Goal: Communication & Community: Answer question/provide support

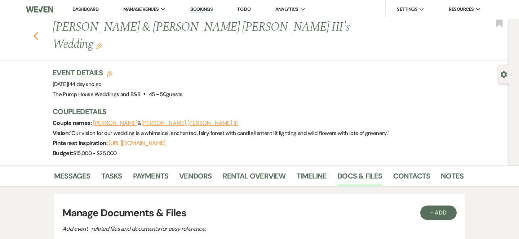
click at [36, 32] on use "button" at bounding box center [36, 36] width 5 height 8
select select "7"
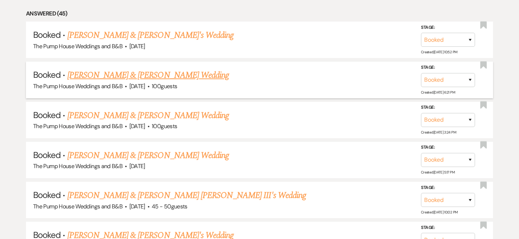
scroll to position [362, 0]
click at [165, 80] on link "[PERSON_NAME] & [PERSON_NAME] Wedding" at bounding box center [148, 74] width 162 height 13
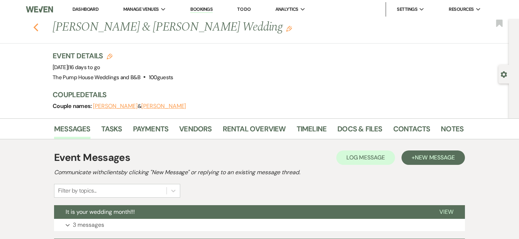
click at [36, 28] on icon "Previous" at bounding box center [35, 27] width 5 height 9
select select "7"
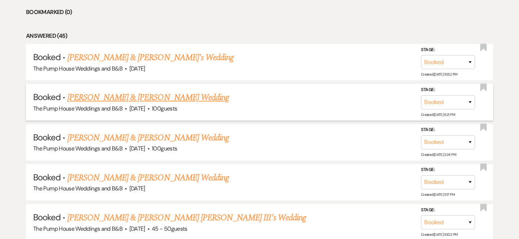
scroll to position [333, 0]
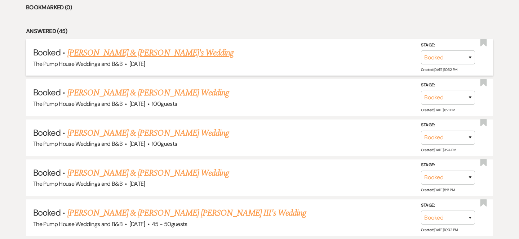
click at [172, 57] on link "[PERSON_NAME] & [PERSON_NAME]'s Wedding" at bounding box center [150, 53] width 167 height 13
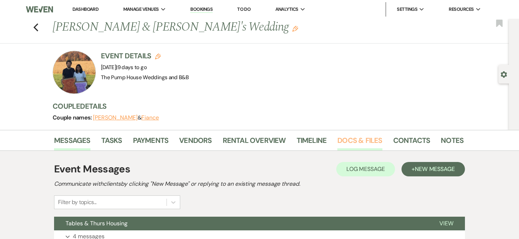
click at [366, 141] on link "Docs & Files" at bounding box center [360, 143] width 45 height 16
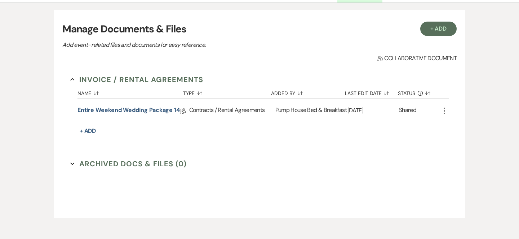
scroll to position [100, 0]
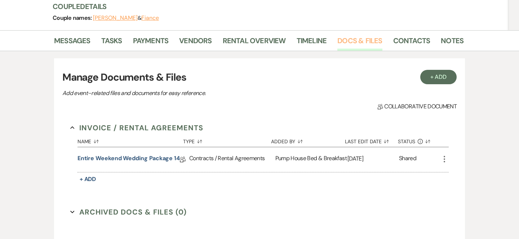
click at [369, 41] on link "Docs & Files" at bounding box center [360, 43] width 45 height 16
click at [366, 41] on link "Docs & Files" at bounding box center [360, 43] width 45 height 16
click at [367, 43] on link "Docs & Files" at bounding box center [360, 43] width 45 height 16
click at [351, 38] on link "Docs & Files" at bounding box center [360, 43] width 45 height 16
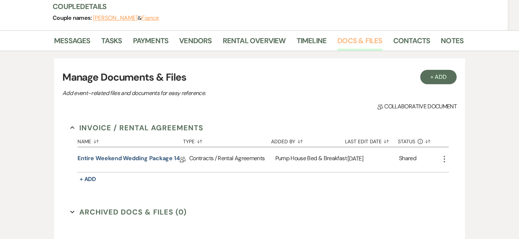
click at [351, 38] on link "Docs & Files" at bounding box center [360, 43] width 45 height 16
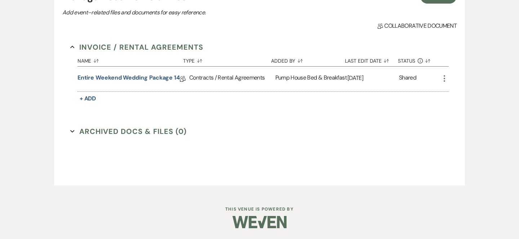
scroll to position [0, 0]
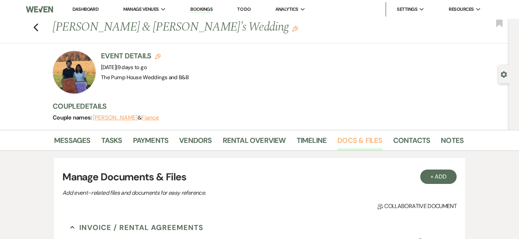
click at [344, 144] on link "Docs & Files" at bounding box center [360, 143] width 45 height 16
click at [343, 144] on link "Docs & Files" at bounding box center [360, 143] width 45 height 16
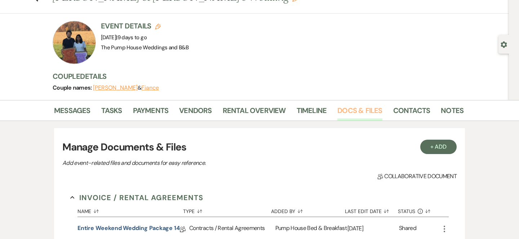
scroll to position [30, 0]
click at [357, 119] on link "Docs & Files" at bounding box center [360, 113] width 45 height 16
click at [356, 111] on link "Docs & Files" at bounding box center [360, 113] width 45 height 16
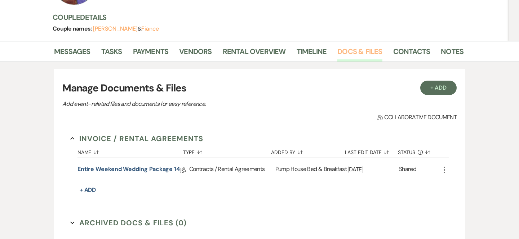
scroll to position [90, 0]
click at [352, 53] on link "Docs & Files" at bounding box center [360, 53] width 45 height 16
click at [357, 52] on link "Docs & Files" at bounding box center [360, 53] width 45 height 16
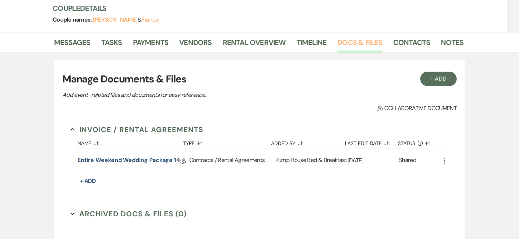
scroll to position [0, 0]
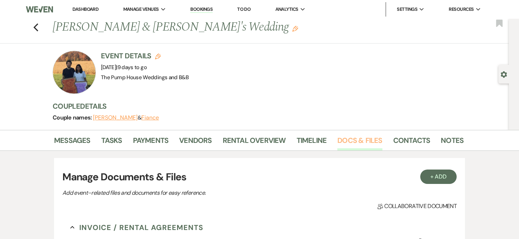
click at [346, 141] on link "Docs & Files" at bounding box center [360, 143] width 45 height 16
click at [200, 145] on link "Vendors" at bounding box center [195, 143] width 32 height 16
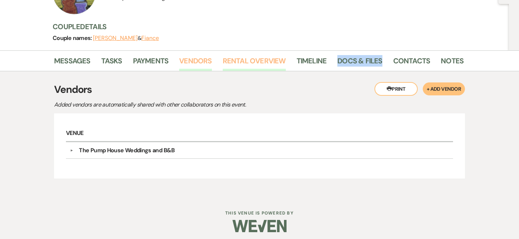
scroll to position [83, 0]
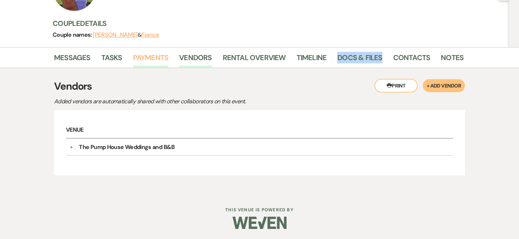
click at [164, 58] on link "Payments" at bounding box center [151, 60] width 36 height 16
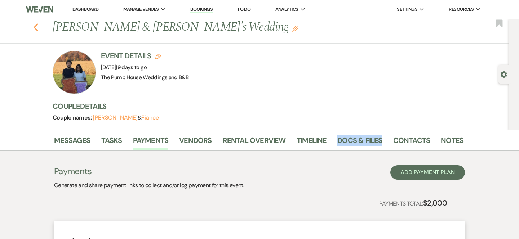
click at [35, 29] on use "button" at bounding box center [36, 27] width 5 height 8
select select "7"
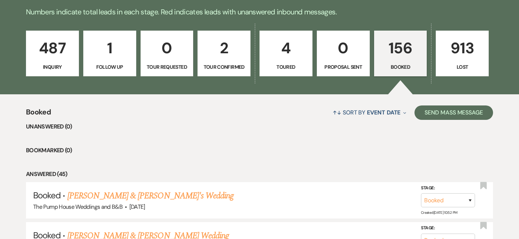
scroll to position [207, 0]
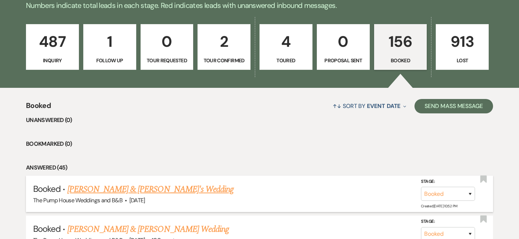
click at [126, 192] on link "[PERSON_NAME] & [PERSON_NAME]'s Wedding" at bounding box center [150, 189] width 167 height 13
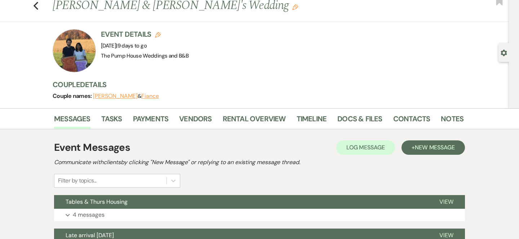
scroll to position [29, 0]
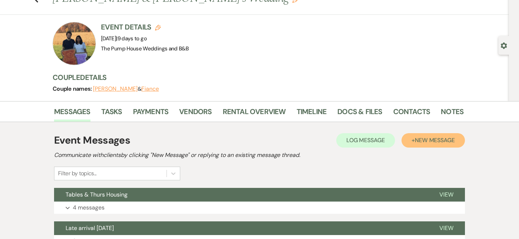
click at [423, 137] on span "New Message" at bounding box center [435, 141] width 40 height 8
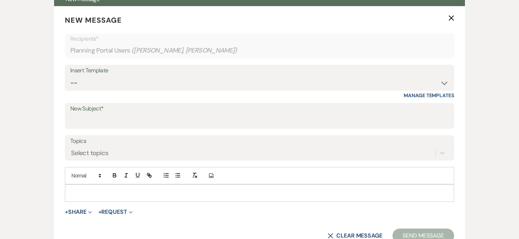
scroll to position [225, 0]
click at [89, 210] on span "Expand" at bounding box center [89, 212] width 5 height 8
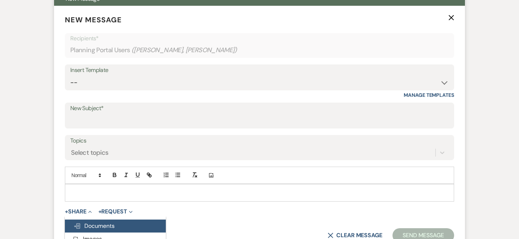
click at [91, 228] on span "Doc Upload Documents" at bounding box center [94, 227] width 41 height 8
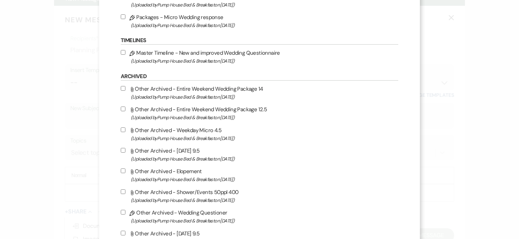
scroll to position [404, 0]
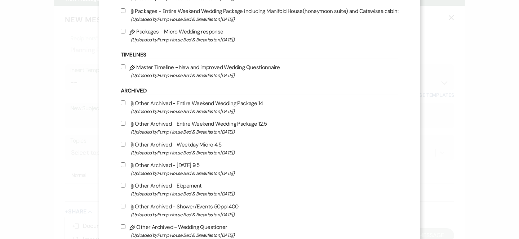
click at [124, 69] on input "Pencil Master Timeline - New and improved Wedding Questionnaire (Uploaded by Pu…" at bounding box center [123, 67] width 5 height 5
checkbox input "true"
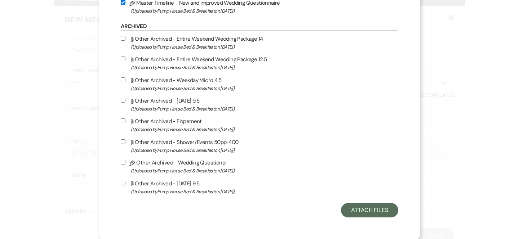
scroll to position [473, 0]
click at [382, 213] on button "Attach Files" at bounding box center [369, 210] width 57 height 14
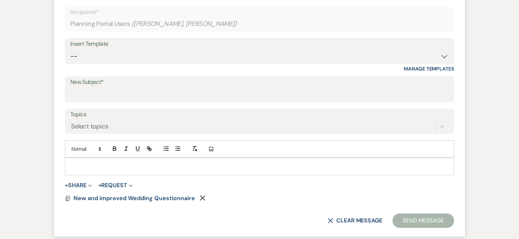
scroll to position [255, 0]
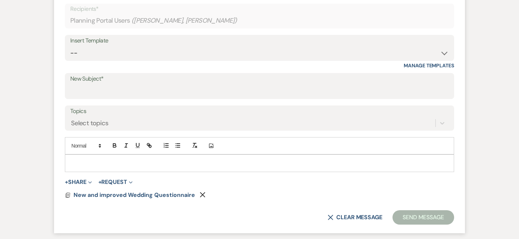
click at [240, 167] on p at bounding box center [260, 163] width 378 height 8
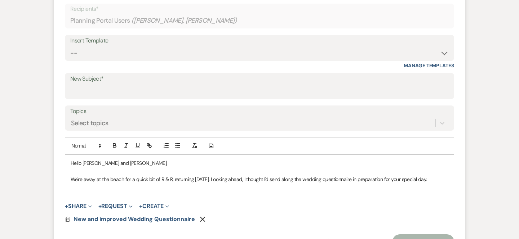
drag, startPoint x: 429, startPoint y: 179, endPoint x: 443, endPoint y: 179, distance: 14.1
click at [443, 179] on p "We're away at the beach for a quick bit of R & R, returning [DATE]. Looking ahe…" at bounding box center [260, 180] width 378 height 8
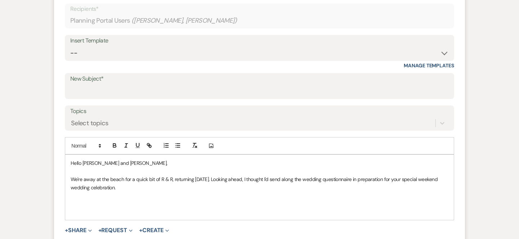
click at [120, 189] on p "We're away at the beach for a quick bit of R & R, returning [DATE]. Looking ahe…" at bounding box center [260, 184] width 378 height 16
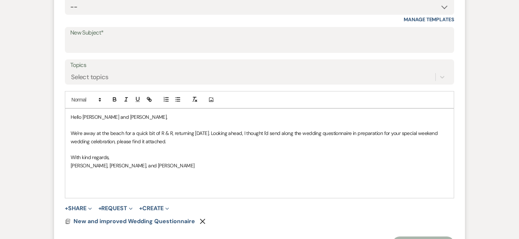
scroll to position [300, 0]
click at [92, 225] on span "New and improved Wedding Questionnaire" at bounding box center [135, 222] width 122 height 8
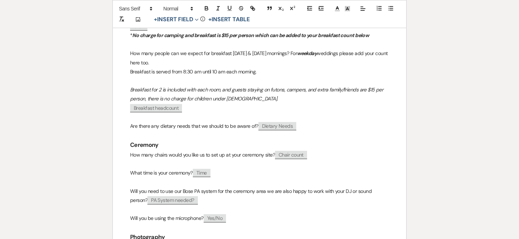
scroll to position [0, 0]
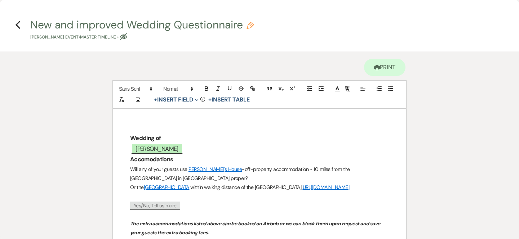
click at [157, 147] on h3 "﻿ [PERSON_NAME] ﻿" at bounding box center [259, 149] width 259 height 10
click at [18, 27] on use "button" at bounding box center [18, 25] width 5 height 8
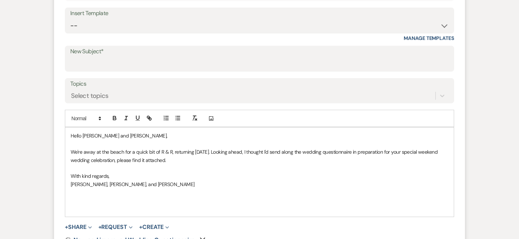
scroll to position [283, 0]
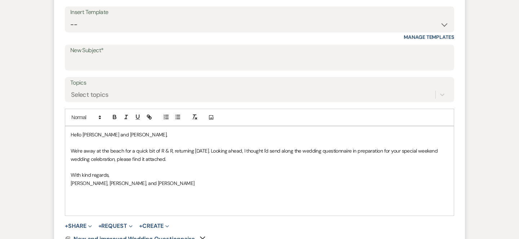
click at [193, 151] on p "We're away at the beach for a quick bit of R & R, returning [DATE]. Looking ahe…" at bounding box center [260, 155] width 378 height 16
click at [200, 151] on p "We're away at the beach for a quick bit of R & R, returning [DATE]. Looking ahe…" at bounding box center [260, 155] width 378 height 16
click at [237, 151] on p "We're away at the beach for a quick bit of R & R, returning [DATE],[DATE]. Look…" at bounding box center [260, 155] width 378 height 16
click at [215, 149] on p "We're away at the beach for a quick bit of R & R, returning [DATE],[DATE]. Look…" at bounding box center [260, 155] width 378 height 16
click at [215, 151] on p "We're away at the beach for a quick bit of R & R, returning [DATE],([DATE]. Loo…" at bounding box center [260, 155] width 378 height 16
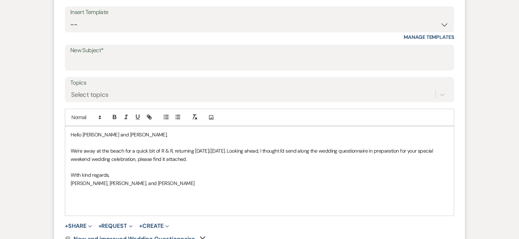
click at [216, 151] on p "We're away at the beach for a quick bit of R & R, returning [DATE],([DATE]. Loo…" at bounding box center [260, 155] width 378 height 16
click at [239, 152] on p "We're away at the beach for a quick bit of R & R, returning [DATE],( [DATE]. Lo…" at bounding box center [260, 155] width 378 height 16
click at [194, 161] on p "We're away at the beach for a quick bit of R & R, returning [DATE],( [DATE].) L…" at bounding box center [260, 155] width 378 height 16
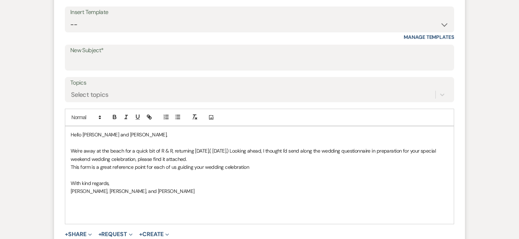
click at [333, 186] on p "With kind regards," at bounding box center [260, 184] width 378 height 8
click at [69, 164] on div "Hello [PERSON_NAME] and [PERSON_NAME], We're away at the beach for a quick bit …" at bounding box center [259, 175] width 389 height 97
drag, startPoint x: 217, startPoint y: 167, endPoint x: 208, endPoint y: 164, distance: 9.4
click at [208, 164] on p "While, some of the questions may have already been discussed, This form is a gr…" at bounding box center [260, 167] width 378 height 8
drag, startPoint x: 250, startPoint y: 167, endPoint x: 237, endPoint y: 168, distance: 13.0
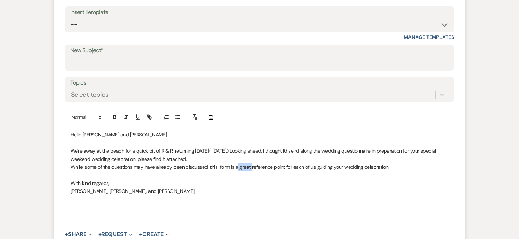
click at [237, 168] on p "While, some of the questions may have already been discussed, this form is a gr…" at bounding box center [260, 167] width 378 height 8
click at [410, 168] on p "While, some of the questions may have already been discussed, this form is a qu…" at bounding box center [260, 167] width 378 height 8
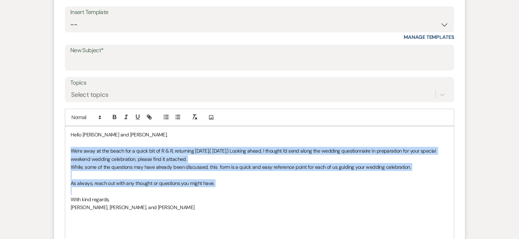
drag, startPoint x: 66, startPoint y: 150, endPoint x: 220, endPoint y: 190, distance: 158.9
click at [220, 190] on div "Hello [PERSON_NAME] and [PERSON_NAME], We're away at the beach for a quick bit …" at bounding box center [259, 184] width 389 height 114
copy div "We're away at the beach for a quick bit of R & R, returning [DATE],( [DATE].) L…"
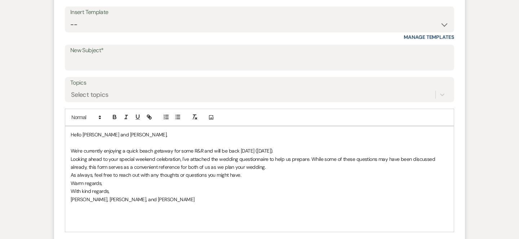
click at [67, 149] on div "Hello [PERSON_NAME] and [PERSON_NAME], We're currently enjoying a quick beach g…" at bounding box center [259, 180] width 389 height 106
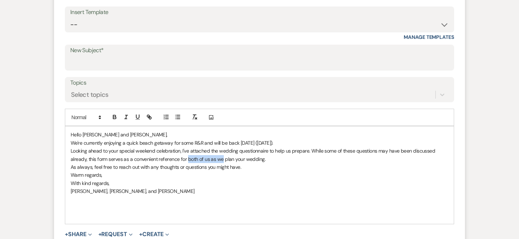
drag, startPoint x: 187, startPoint y: 158, endPoint x: 221, endPoint y: 156, distance: 34.4
click at [221, 157] on p "Looking ahead to your special weekend celebration, I've attached the wedding qu…" at bounding box center [260, 155] width 378 height 16
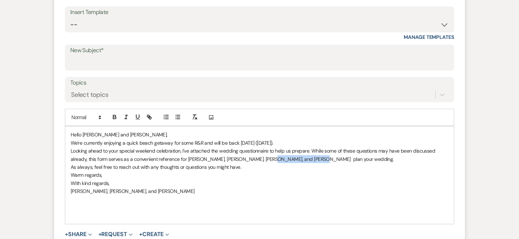
drag, startPoint x: 305, startPoint y: 160, endPoint x: 261, endPoint y: 157, distance: 44.5
click at [261, 158] on p "Looking ahead to your special weekend celebration, I've attached the wedding qu…" at bounding box center [260, 155] width 378 height 16
drag, startPoint x: 107, startPoint y: 181, endPoint x: 60, endPoint y: 185, distance: 47.4
click at [59, 185] on form "New Message X Draft Recipients* Planning Portal Users ( [PERSON_NAME], [PERSON_…" at bounding box center [259, 117] width 411 height 338
click at [75, 184] on p "s," at bounding box center [260, 184] width 378 height 8
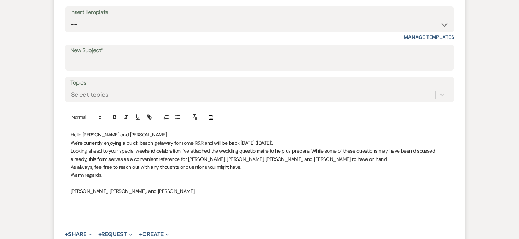
click at [69, 195] on div "Hello [PERSON_NAME] and [PERSON_NAME], We're currently enjoying a quick beach g…" at bounding box center [259, 175] width 389 height 97
click at [126, 192] on p "[PERSON_NAME], [PERSON_NAME], and [PERSON_NAME]" at bounding box center [260, 192] width 378 height 8
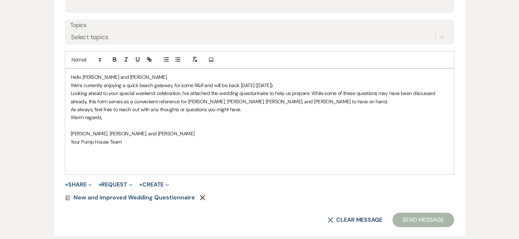
scroll to position [339, 0]
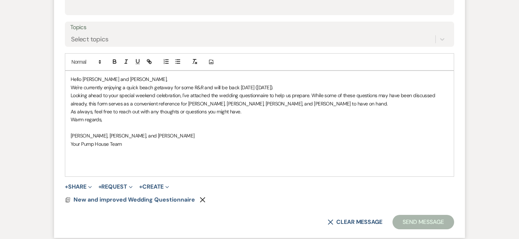
click at [133, 77] on p "Hello [PERSON_NAME] and [PERSON_NAME]," at bounding box center [260, 79] width 378 height 8
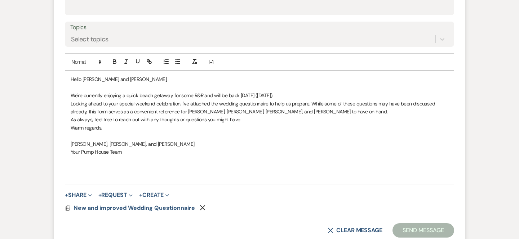
click at [305, 113] on p "Looking ahead to your special weekend celebration, I've attached the wedding qu…" at bounding box center [260, 108] width 378 height 16
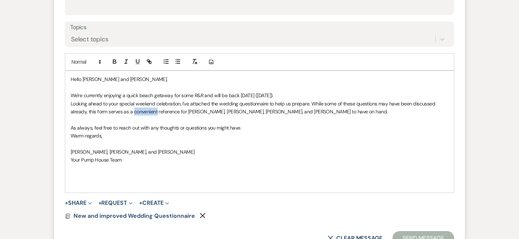
drag, startPoint x: 157, startPoint y: 111, endPoint x: 133, endPoint y: 111, distance: 23.8
click at [133, 111] on p "Looking ahead to your special weekend celebration, I've attached the wedding qu…" at bounding box center [260, 108] width 378 height 16
click at [176, 111] on p "Looking ahead to your special weekend celebration, I've attached the wedding qu…" at bounding box center [260, 108] width 378 height 16
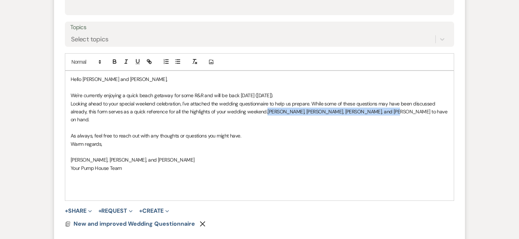
drag, startPoint x: 379, startPoint y: 111, endPoint x: 266, endPoint y: 110, distance: 112.5
click at [266, 111] on p "Looking ahead to your special weekend celebration, I've attached the wedding qu…" at bounding box center [260, 112] width 378 height 24
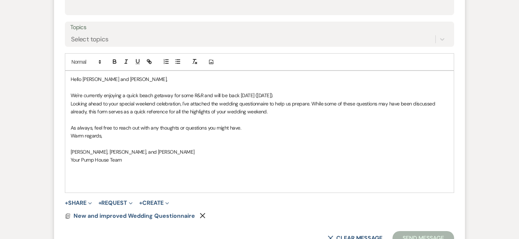
click at [294, 96] on p "We're currently enjoying a quick beach getaway for some R&R and will be back [D…" at bounding box center [260, 96] width 378 height 8
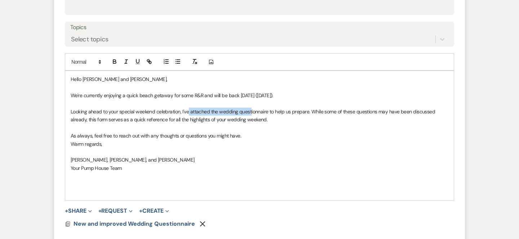
drag, startPoint x: 189, startPoint y: 112, endPoint x: 251, endPoint y: 112, distance: 62.4
click at [251, 113] on p "Looking ahead to your special weekend celebration, I've attached the wedding qu…" at bounding box center [260, 116] width 378 height 16
click at [219, 112] on p "Looking ahead to your special weekend celebration, I've attached the wedding qu…" at bounding box center [260, 116] width 378 height 16
drag, startPoint x: 190, startPoint y: 110, endPoint x: 276, endPoint y: 111, distance: 86.2
click at [276, 111] on p "Looking ahead to your special weekend celebration, I've attached the wedding qu…" at bounding box center [260, 116] width 378 height 16
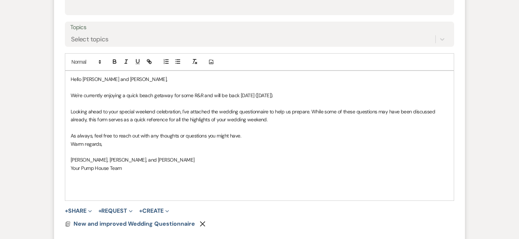
click at [277, 126] on p at bounding box center [260, 128] width 378 height 8
click at [268, 111] on p "Looking ahead to your special weekend celebration, I've attached the wedding qu…" at bounding box center [260, 116] width 378 height 16
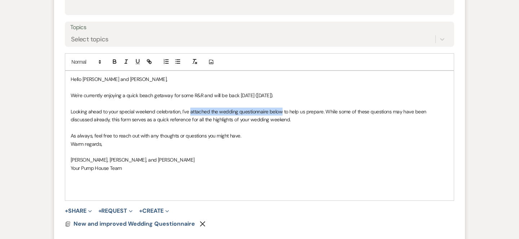
drag, startPoint x: 190, startPoint y: 112, endPoint x: 282, endPoint y: 113, distance: 92.0
click at [282, 113] on p "Looking ahead to your special weekend celebration, I've attached the wedding qu…" at bounding box center [260, 116] width 378 height 16
click at [111, 62] on button "button" at bounding box center [115, 61] width 10 height 9
click at [314, 154] on p at bounding box center [260, 152] width 378 height 8
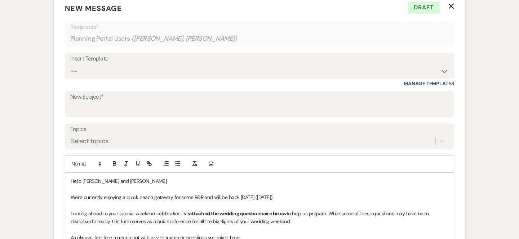
scroll to position [237, 0]
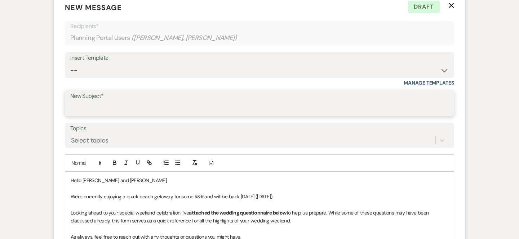
click at [304, 108] on input "New Subject*" at bounding box center [259, 109] width 379 height 14
type input "Pump House Weddings and B&B"
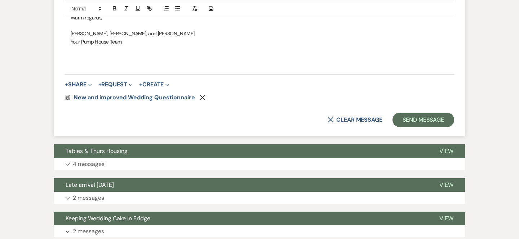
scroll to position [476, 0]
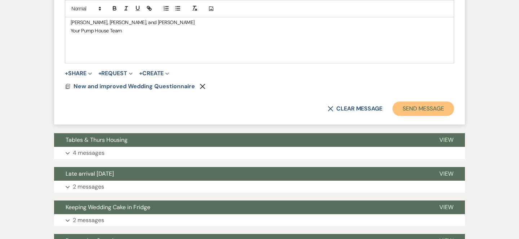
click at [436, 112] on button "Send Message" at bounding box center [424, 109] width 62 height 14
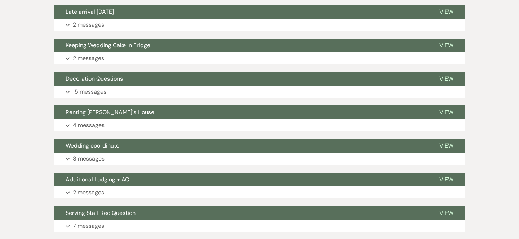
scroll to position [208, 0]
